Goal: Book appointment/travel/reservation

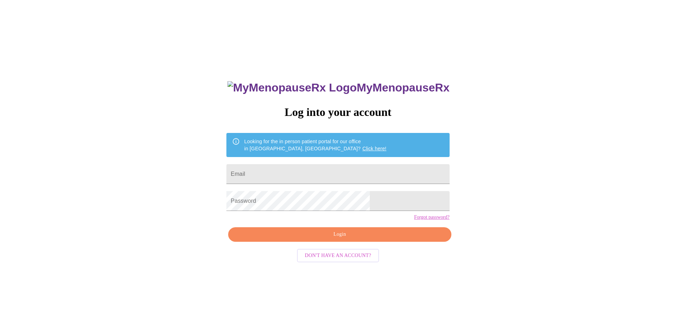
scroll to position [7, 0]
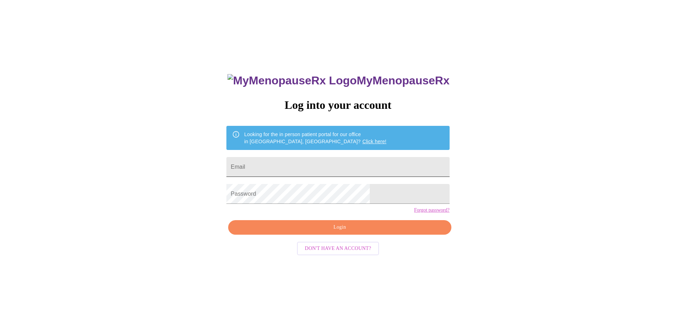
click at [320, 157] on input "Email" at bounding box center [337, 167] width 223 height 20
type input "[PERSON_NAME][EMAIL_ADDRESS][DOMAIN_NAME]"
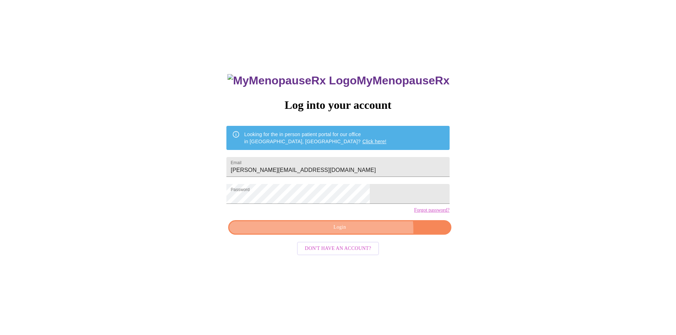
click at [361, 232] on span "Login" at bounding box center [339, 227] width 207 height 9
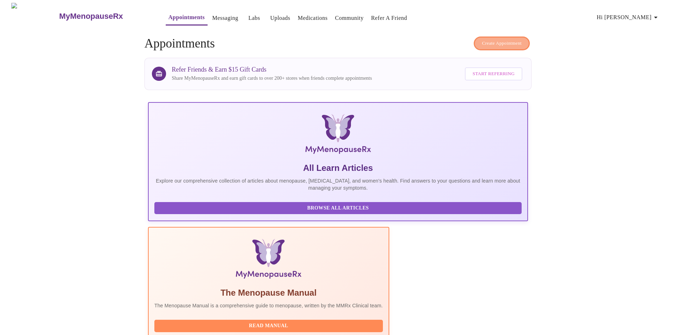
click at [497, 37] on button "Create Appointment" at bounding box center [502, 44] width 56 height 14
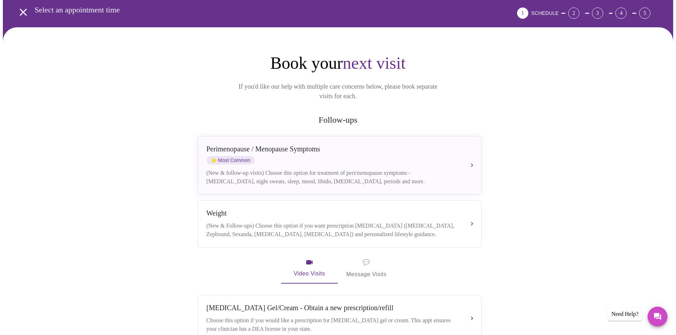
scroll to position [6, 0]
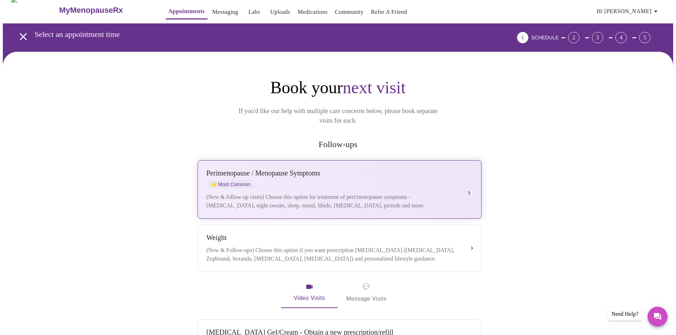
click at [445, 170] on div "[MEDICAL_DATA] / Menopause Symptoms ⭐ Most Common" at bounding box center [333, 179] width 252 height 20
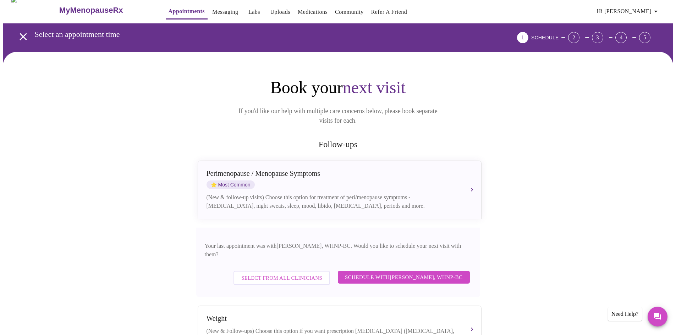
click at [387, 273] on span "Schedule with [PERSON_NAME], WHNP-BC" at bounding box center [404, 277] width 118 height 9
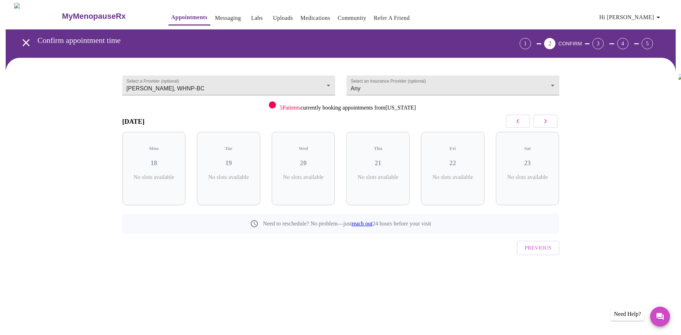
scroll to position [0, 0]
click at [403, 84] on body "MyMenopauseRx Appointments Messaging Labs Uploads Medications Community Refer a…" at bounding box center [341, 147] width 676 height 288
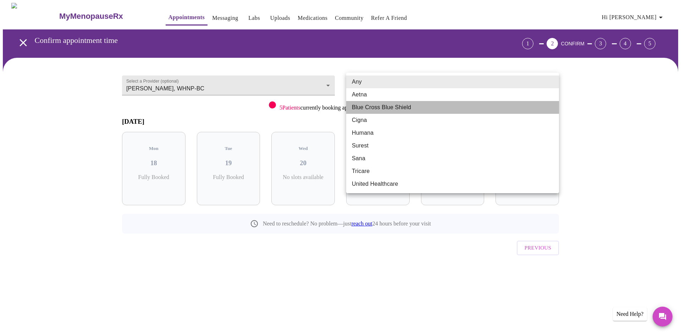
click at [389, 107] on li "Blue Cross Blue Shield" at bounding box center [452, 107] width 213 height 13
type input "Blue Cross Blue Shield"
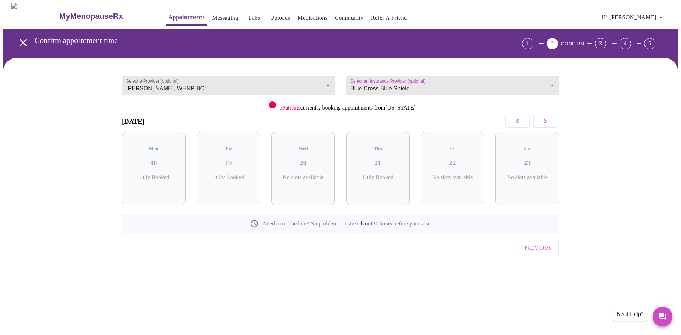
click at [547, 121] on icon "button" at bounding box center [545, 121] width 9 height 9
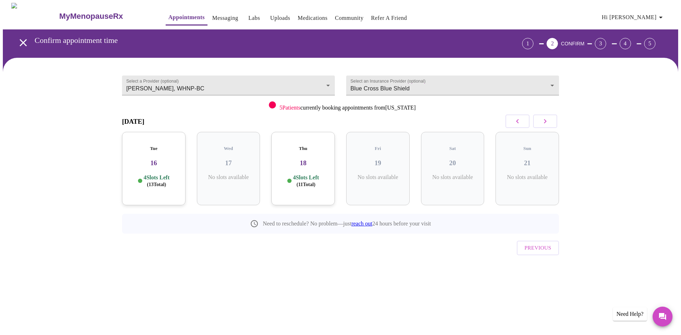
click at [547, 121] on icon "button" at bounding box center [545, 121] width 9 height 9
click at [547, 122] on icon "button" at bounding box center [545, 121] width 9 height 9
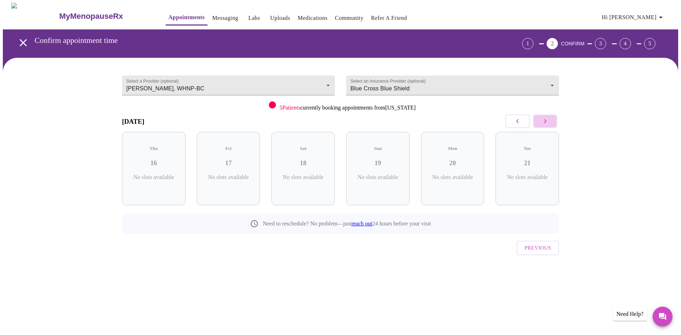
click at [547, 122] on icon "button" at bounding box center [545, 121] width 9 height 9
click at [546, 122] on icon "button" at bounding box center [545, 121] width 9 height 9
click at [546, 122] on icon "button" at bounding box center [545, 121] width 2 height 4
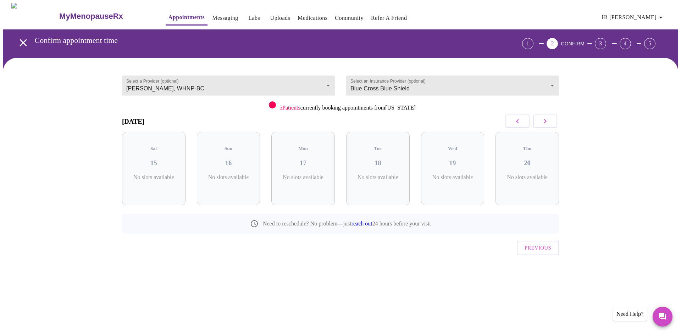
click at [546, 122] on icon "button" at bounding box center [545, 121] width 2 height 4
